Goal: Information Seeking & Learning: Understand process/instructions

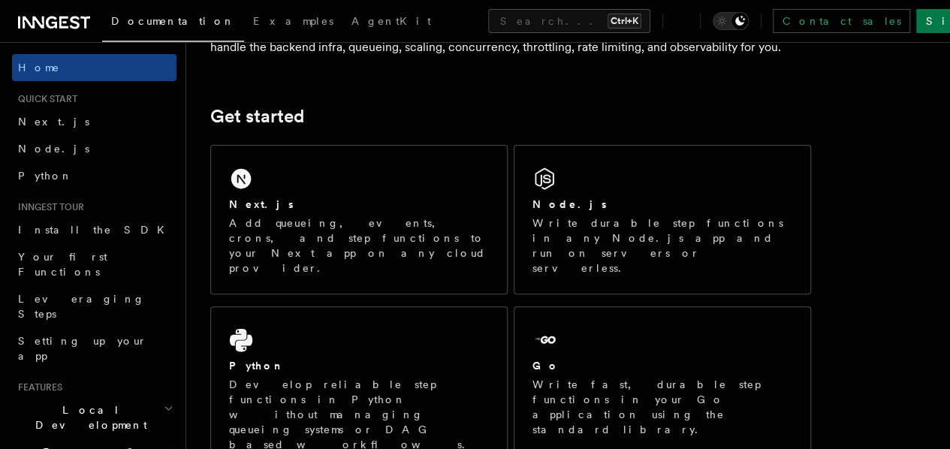
scroll to position [168, 0]
click at [74, 123] on link "Next.js" at bounding box center [94, 121] width 164 height 27
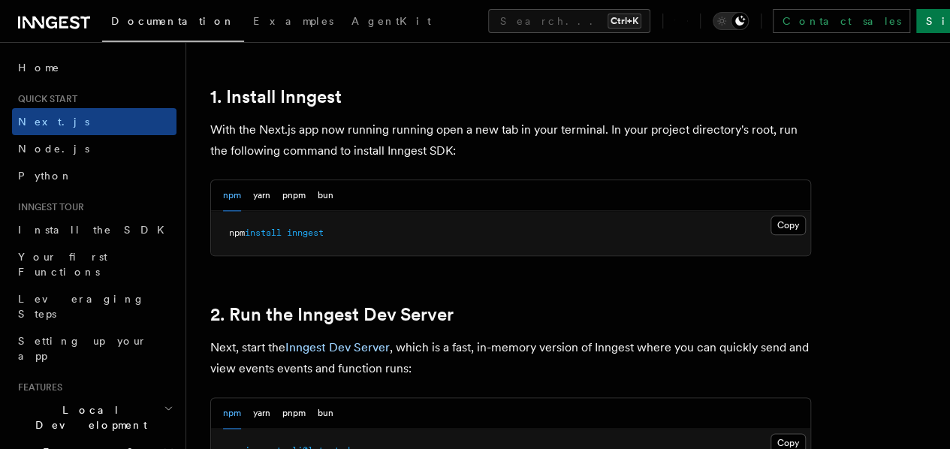
scroll to position [811, 0]
click at [770, 234] on button "Copy Copied" at bounding box center [787, 225] width 35 height 20
click at [770, 215] on button "Copy Copied" at bounding box center [787, 225] width 35 height 20
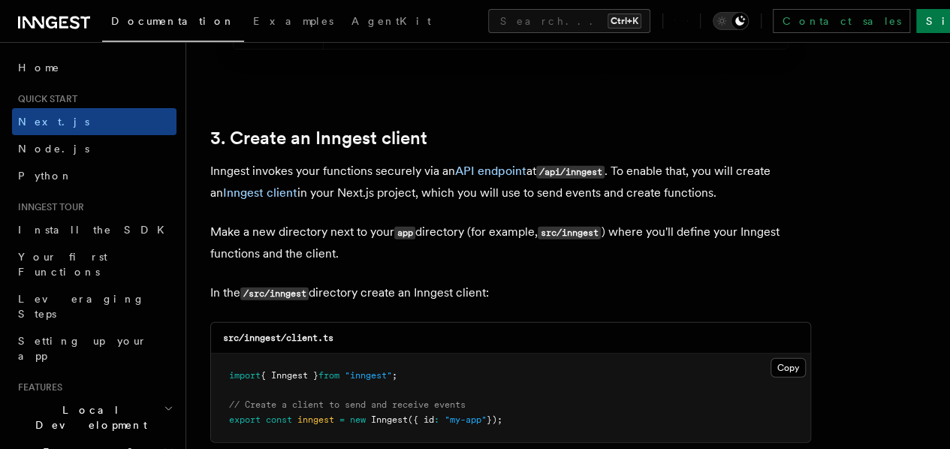
scroll to position [1711, 0]
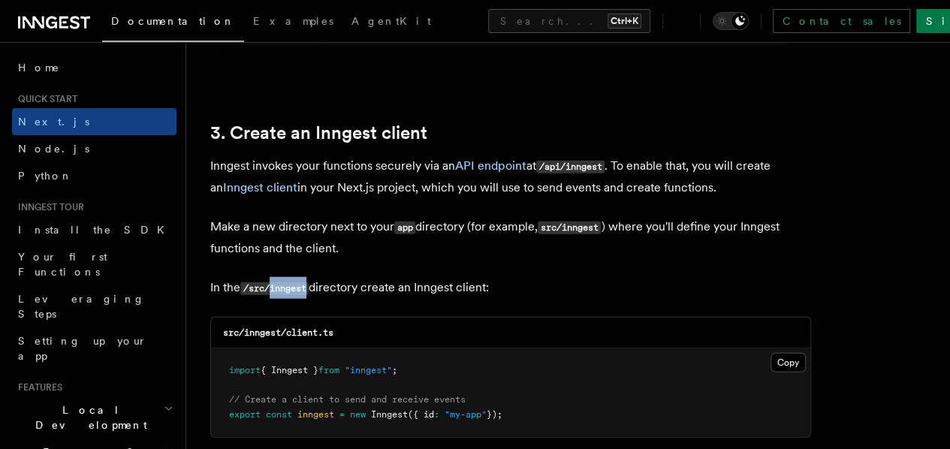
drag, startPoint x: 310, startPoint y: 272, endPoint x: 270, endPoint y: 279, distance: 40.5
click at [270, 282] on code "/src/inngest" at bounding box center [274, 288] width 68 height 13
copy code "inngest"
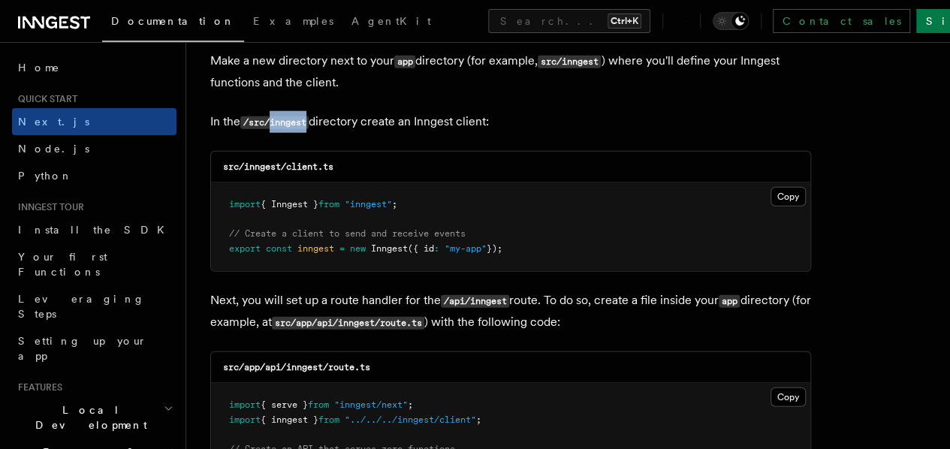
scroll to position [1878, 0]
click at [770, 186] on button "Copy Copied" at bounding box center [787, 196] width 35 height 20
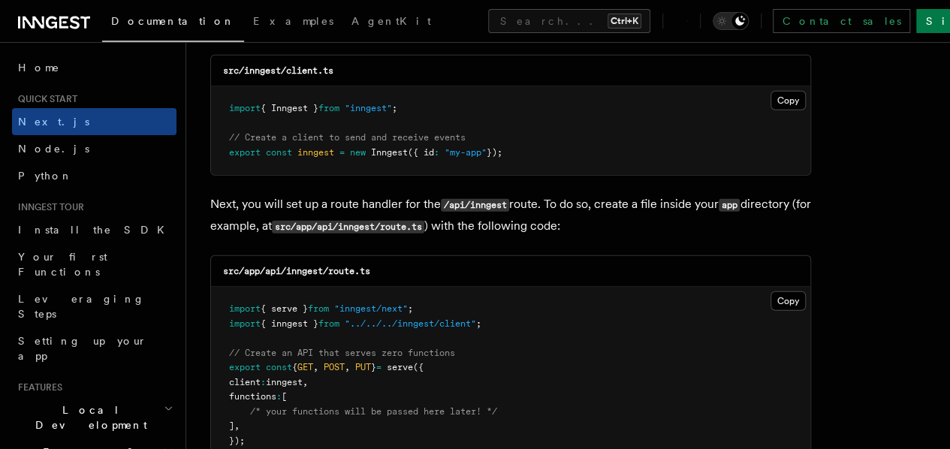
scroll to position [2008, 0]
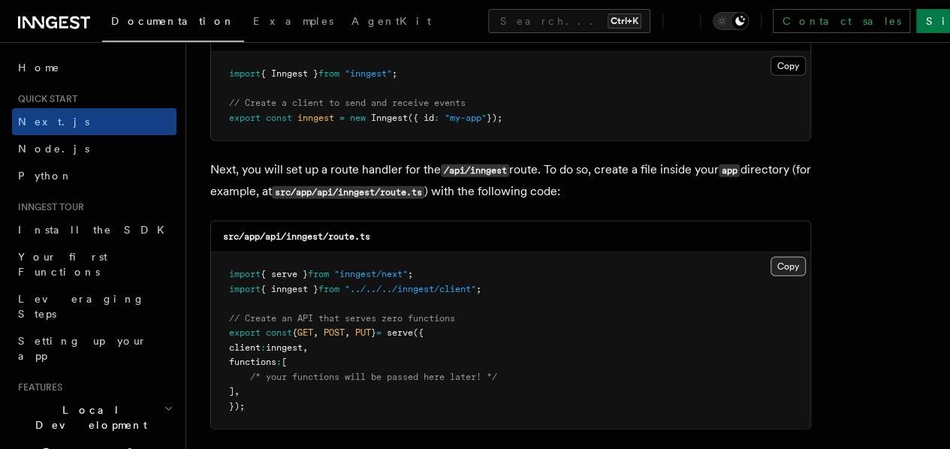
click at [770, 258] on button "Copy Copied" at bounding box center [787, 267] width 35 height 20
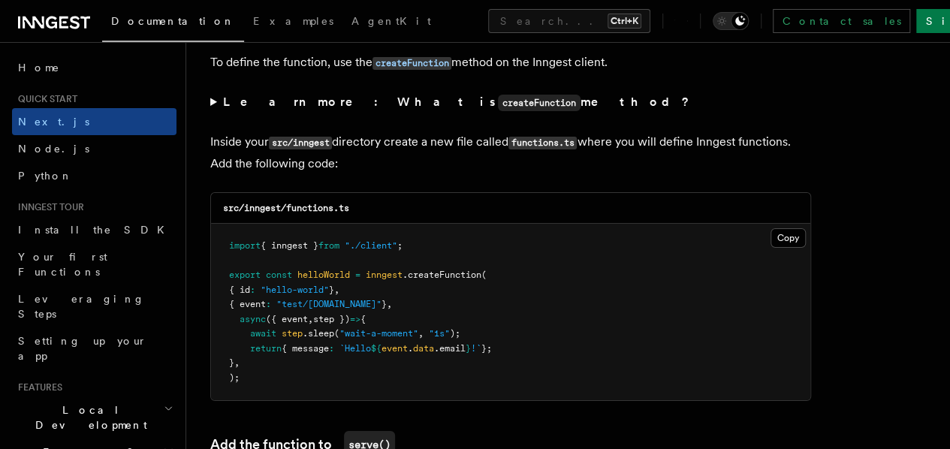
scroll to position [2594, 0]
drag, startPoint x: 334, startPoint y: 194, endPoint x: 288, endPoint y: 194, distance: 45.8
click at [288, 202] on code "src/inngest/functions.ts" at bounding box center [286, 207] width 126 height 11
copy code "functions"
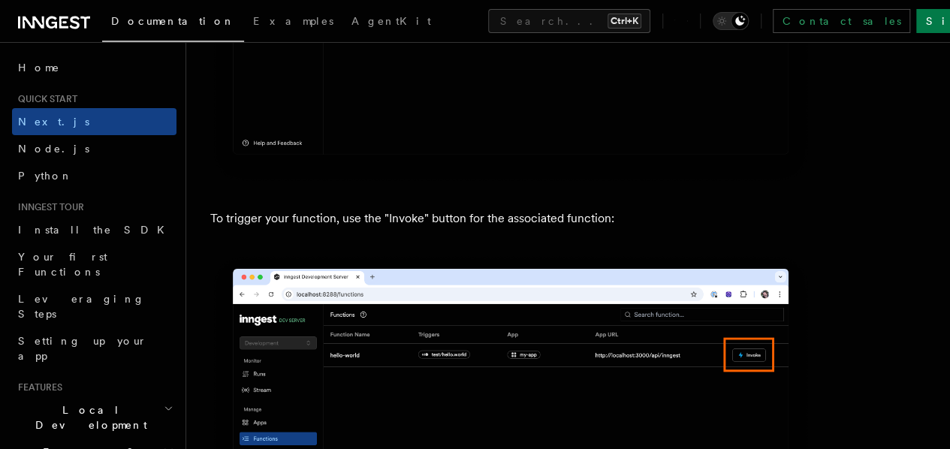
scroll to position [3949, 0]
